Goal: Information Seeking & Learning: Understand process/instructions

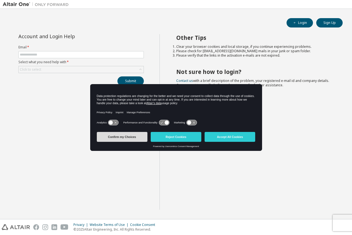
click at [122, 138] on button "Confirm my Choices" at bounding box center [122, 137] width 51 height 10
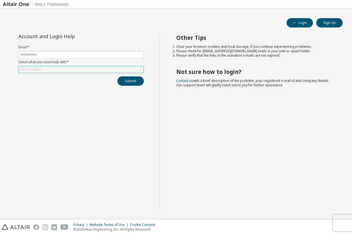
click at [50, 66] on div "Click to select" at bounding box center [81, 69] width 125 height 7
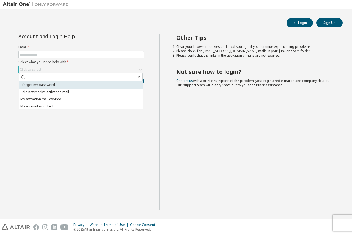
click at [44, 84] on li "I forgot my password" at bounding box center [81, 84] width 124 height 7
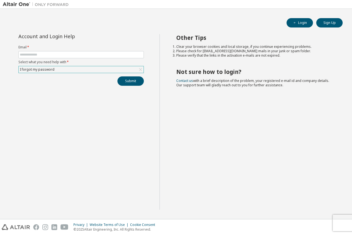
click at [54, 68] on div "I forgot my password" at bounding box center [81, 69] width 125 height 7
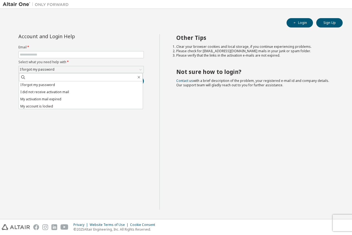
click at [7, 65] on div "Account and Login Help Email * Select what you need help with * I forgot my pas…" at bounding box center [81, 122] width 157 height 176
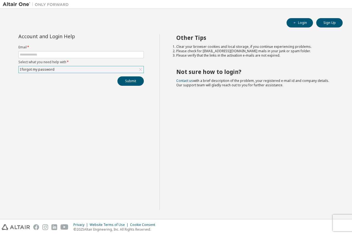
click at [58, 71] on div "I forgot my password" at bounding box center [81, 69] width 125 height 7
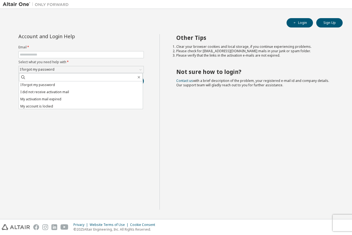
click at [106, 33] on div "Login Sign Up Account and Login Help Email * Select what you need help with * I…" at bounding box center [176, 114] width 347 height 205
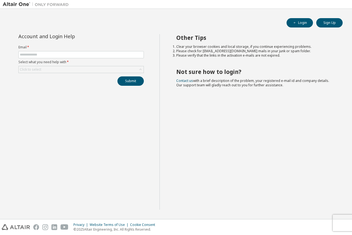
click at [227, 129] on div "Other Tips Clear your browser cookies and local storage, if you continue experi…" at bounding box center [255, 122] width 190 height 176
